Goal: Information Seeking & Learning: Understand process/instructions

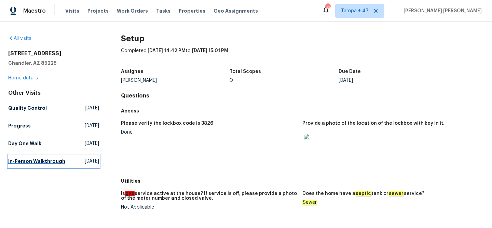
click at [37, 162] on h5 "In-Person Walkthrough" at bounding box center [36, 161] width 57 height 7
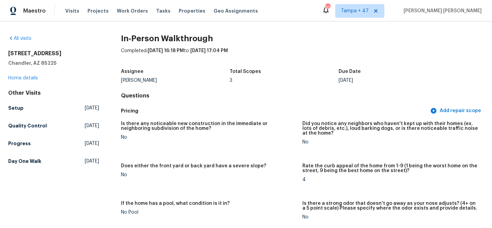
scroll to position [494, 0]
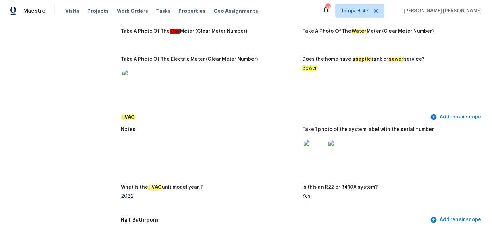
click at [311, 147] on img at bounding box center [315, 151] width 22 height 22
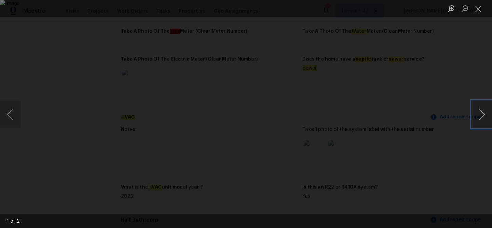
click at [480, 112] on button "Next image" at bounding box center [481, 114] width 20 height 27
click at [452, 150] on div "Lightbox" at bounding box center [246, 114] width 492 height 228
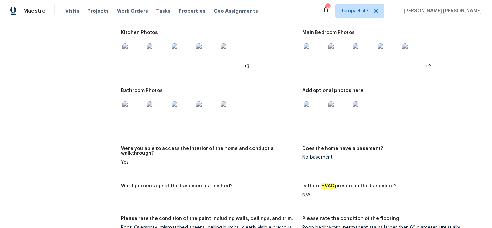
scroll to position [1274, 0]
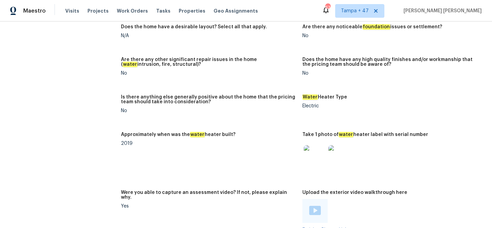
click at [345, 151] on img at bounding box center [339, 156] width 22 height 22
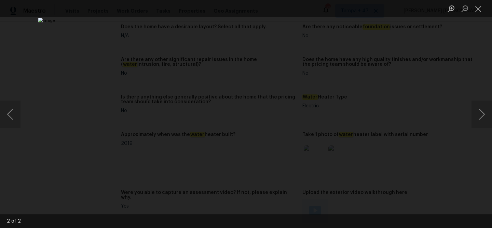
click at [80, 95] on div "Lightbox" at bounding box center [246, 114] width 492 height 228
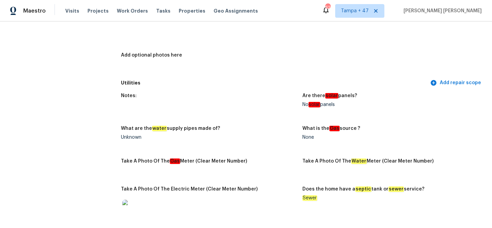
scroll to position [0, 0]
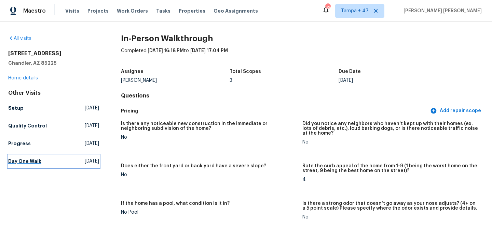
click at [35, 157] on link "Day One Walk [DATE]" at bounding box center [53, 161] width 91 height 12
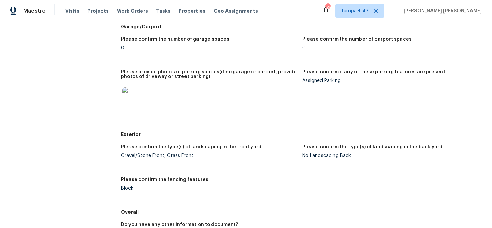
scroll to position [969, 0]
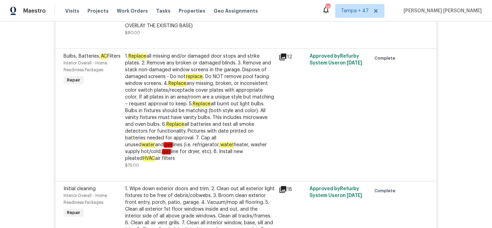
scroll to position [1087, 0]
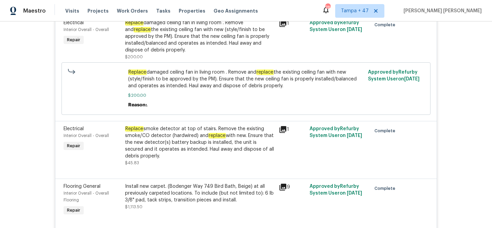
click at [140, 135] on div "Replace smoke detector at top of stairs. Remove the existing smoke/CO detector …" at bounding box center [200, 143] width 150 height 34
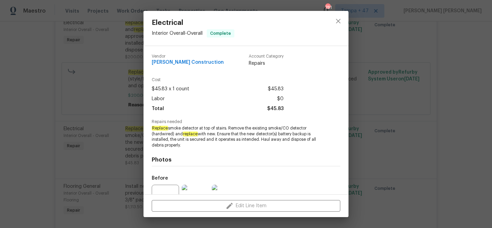
click at [275, 129] on span "Replace smoke detector at top of stairs. Remove the existing smoke/CO detector …" at bounding box center [237, 137] width 170 height 23
click at [293, 129] on span "Replace smoke detector at top of stairs. Remove the existing smoke/CO detector …" at bounding box center [237, 137] width 170 height 23
copy span "smoke/CO detector"
click at [206, 128] on span "Replace smoke detector at top of stairs. Remove the existing smoke/CO detector …" at bounding box center [237, 137] width 170 height 23
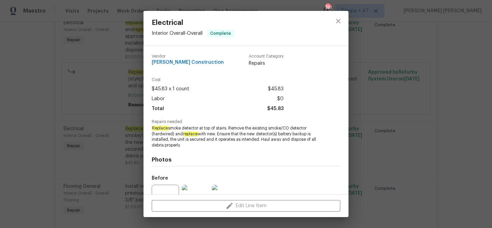
click at [206, 128] on span "Replace smoke detector at top of stairs. Remove the existing smoke/CO detector …" at bounding box center [237, 137] width 170 height 23
click at [221, 127] on span "Replace smoke detector at top of stairs. Remove the existing smoke/CO detector …" at bounding box center [237, 137] width 170 height 23
copy span "top of stairs"
click at [396, 141] on div "Electrical Interior Overall - Overall Complete Vendor Strasser Construction Acc…" at bounding box center [246, 114] width 492 height 228
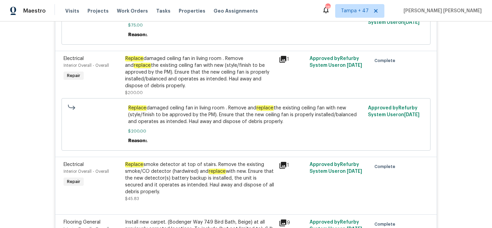
scroll to position [1054, 0]
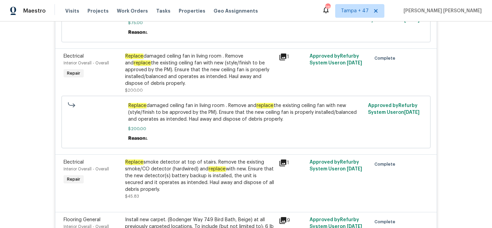
click at [284, 126] on span "$200.00" at bounding box center [246, 129] width 236 height 7
drag, startPoint x: 284, startPoint y: 123, endPoint x: 308, endPoint y: 123, distance: 24.2
click at [304, 126] on span "$200.00" at bounding box center [246, 129] width 236 height 7
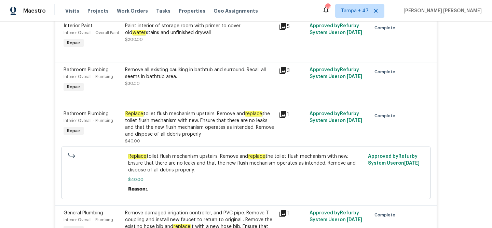
scroll to position [1313, 0]
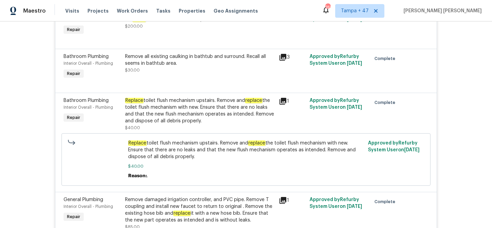
click at [160, 143] on span "Replace toilet flush mechanism upstairs. Remove and replace the toilet flush me…" at bounding box center [246, 150] width 236 height 20
click at [174, 107] on div "Replace toilet flush mechanism upstairs. Remove and replace the toilet flush me…" at bounding box center [200, 110] width 150 height 27
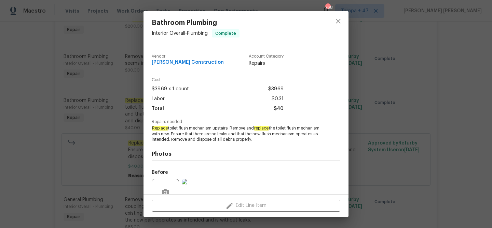
click at [161, 128] on em "Replace" at bounding box center [160, 128] width 16 height 5
click at [226, 128] on span "Replace toilet flush mechanism upstairs. Remove and replace the toilet flush me…" at bounding box center [237, 134] width 170 height 17
copy span "Replace toilet flush mechanism upstairs"
click at [376, 136] on div "Bathroom Plumbing Interior Overall - Plumbing Complete Vendor Strasser Construc…" at bounding box center [246, 114] width 492 height 228
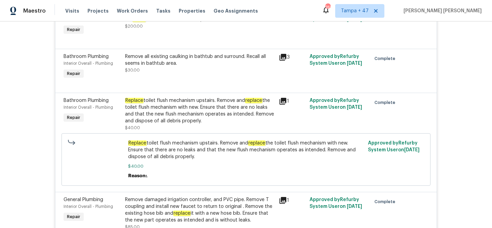
scroll to position [1369, 0]
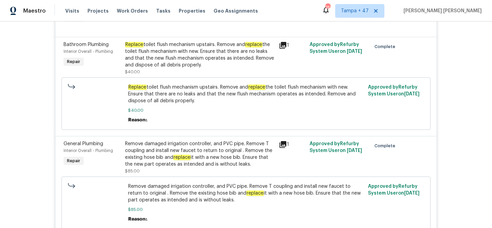
click at [238, 153] on div "Remove damaged irrigation controller, and PVC pipe. Remove T coupling and insta…" at bounding box center [200, 154] width 150 height 27
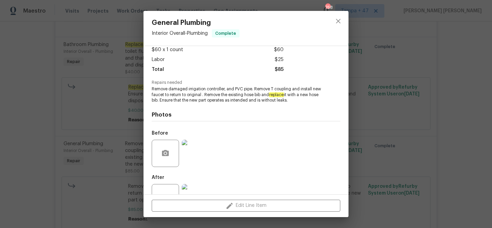
scroll to position [63, 0]
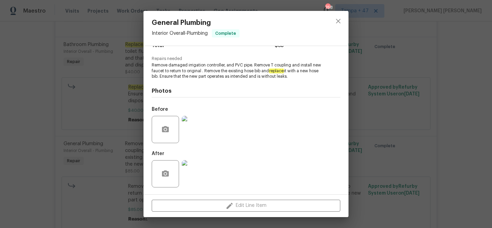
click at [196, 137] on img at bounding box center [195, 129] width 27 height 27
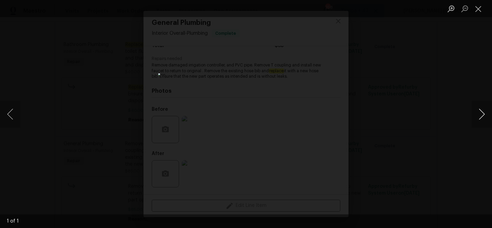
click at [477, 118] on button "Next image" at bounding box center [481, 114] width 20 height 27
click at [431, 167] on div "Lightbox" at bounding box center [246, 114] width 492 height 228
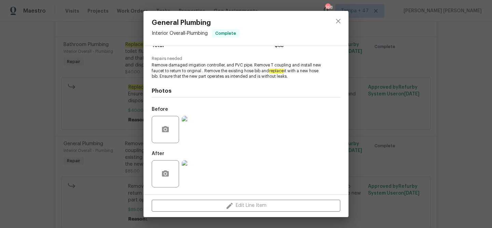
click at [200, 171] on img at bounding box center [195, 173] width 27 height 27
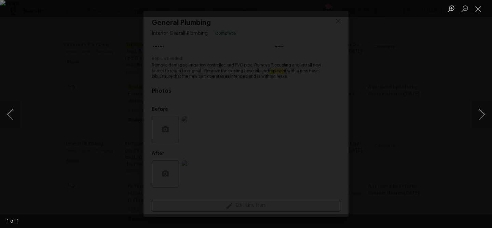
click at [433, 151] on div "Lightbox" at bounding box center [246, 114] width 492 height 228
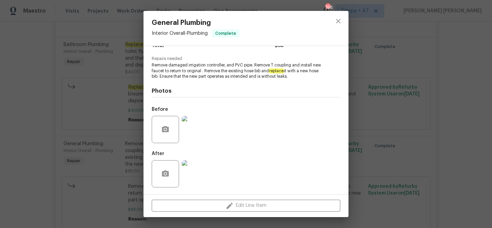
click at [407, 134] on div "General Plumbing Interior Overall - Plumbing Complete Vendor Strasser Construct…" at bounding box center [246, 114] width 492 height 228
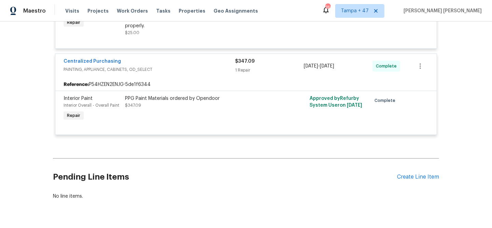
scroll to position [1674, 0]
